Goal: Information Seeking & Learning: Check status

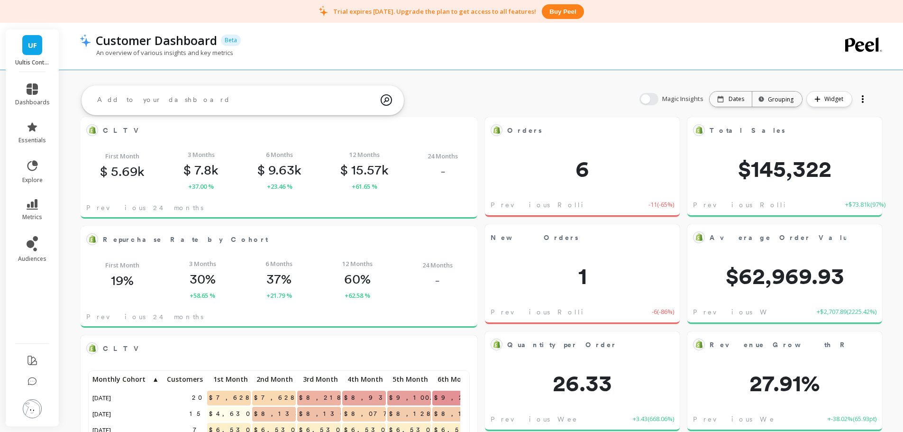
scroll to position [47, 0]
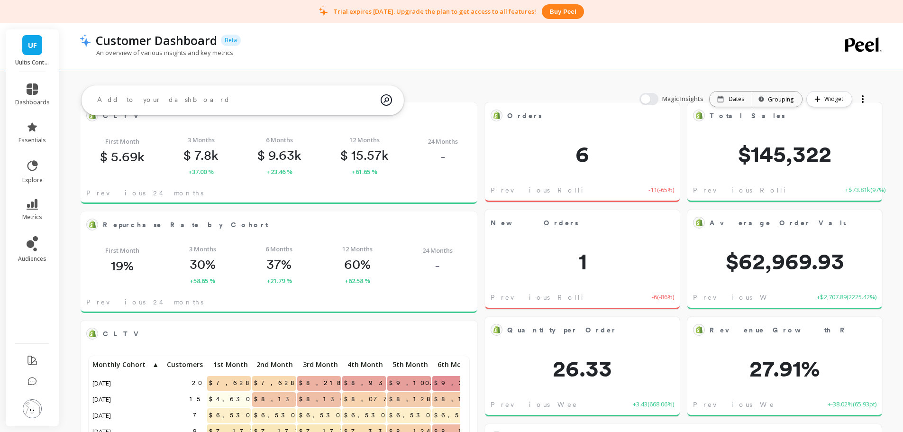
click at [34, 126] on icon at bounding box center [32, 126] width 9 height 9
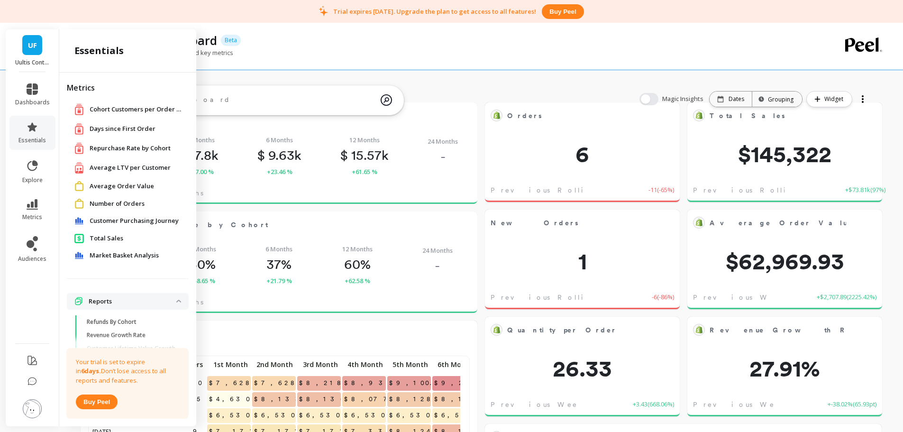
click at [120, 203] on span "Number of Orders" at bounding box center [117, 203] width 55 height 9
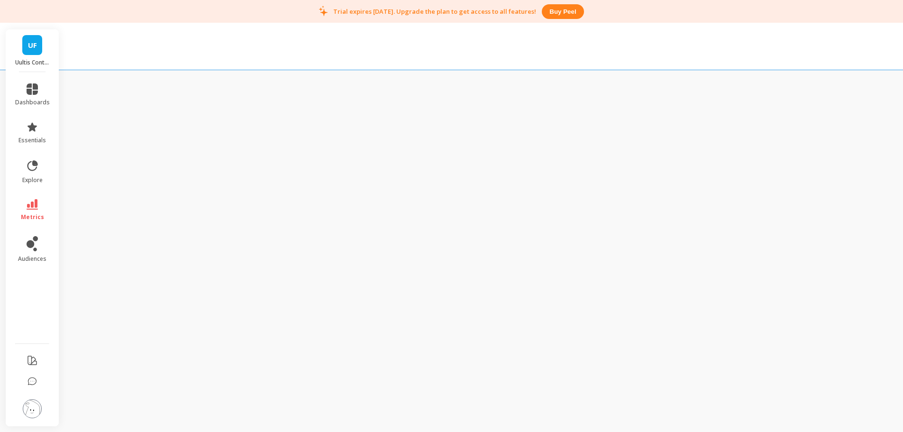
scroll to position [23, 0]
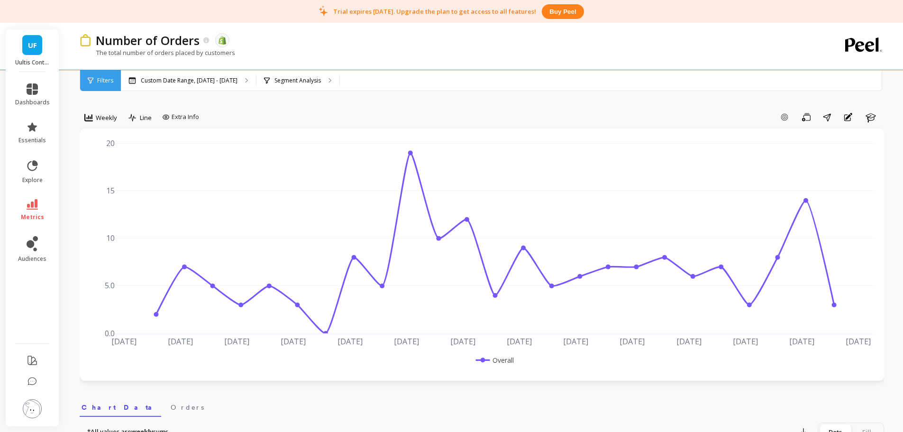
click at [109, 119] on span "Weekly" at bounding box center [106, 117] width 21 height 9
click at [101, 191] on div "Monthly" at bounding box center [115, 193] width 54 height 9
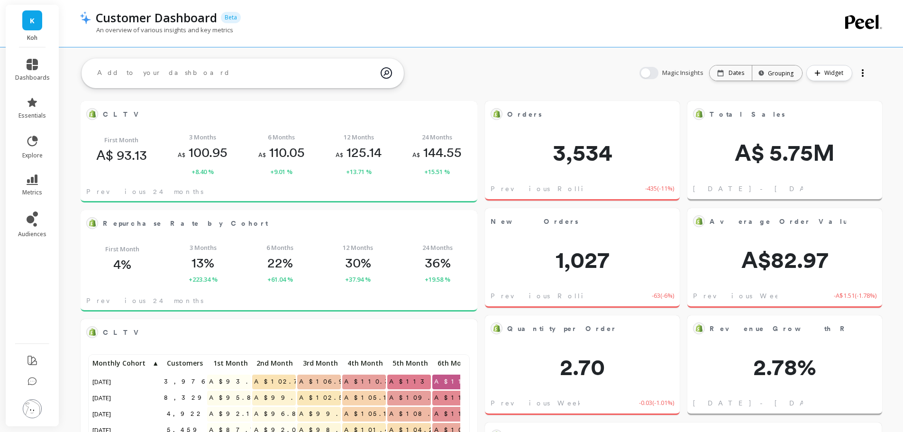
scroll to position [254, 363]
